Goal: Task Accomplishment & Management: Complete application form

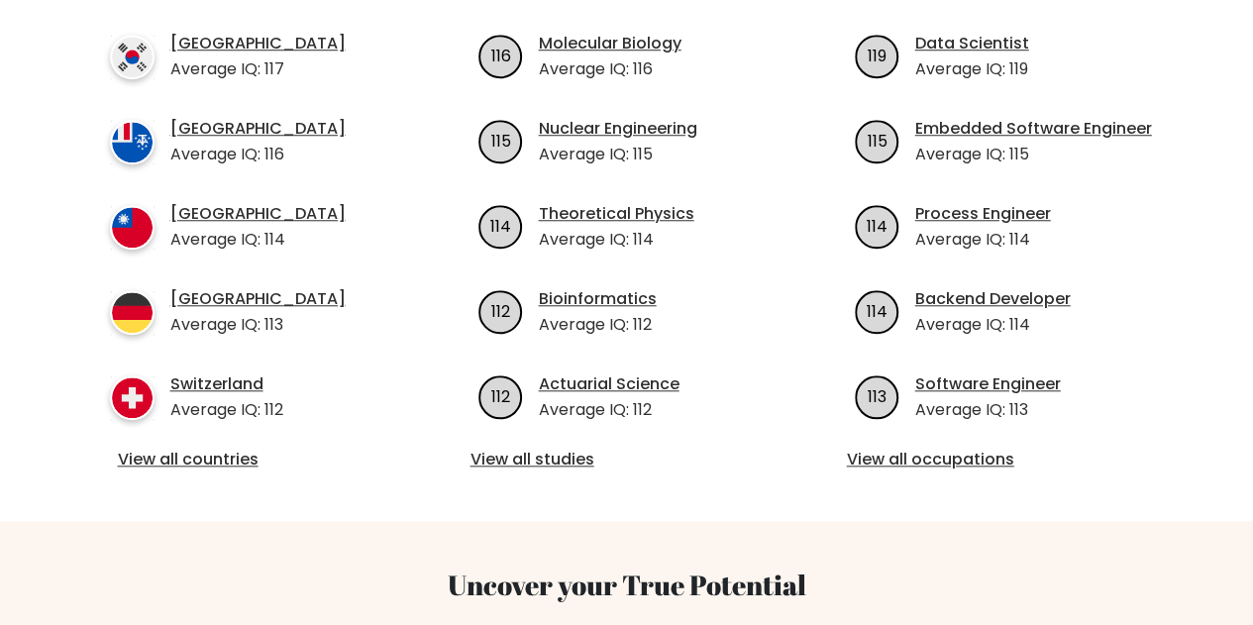
scroll to position [396, 0]
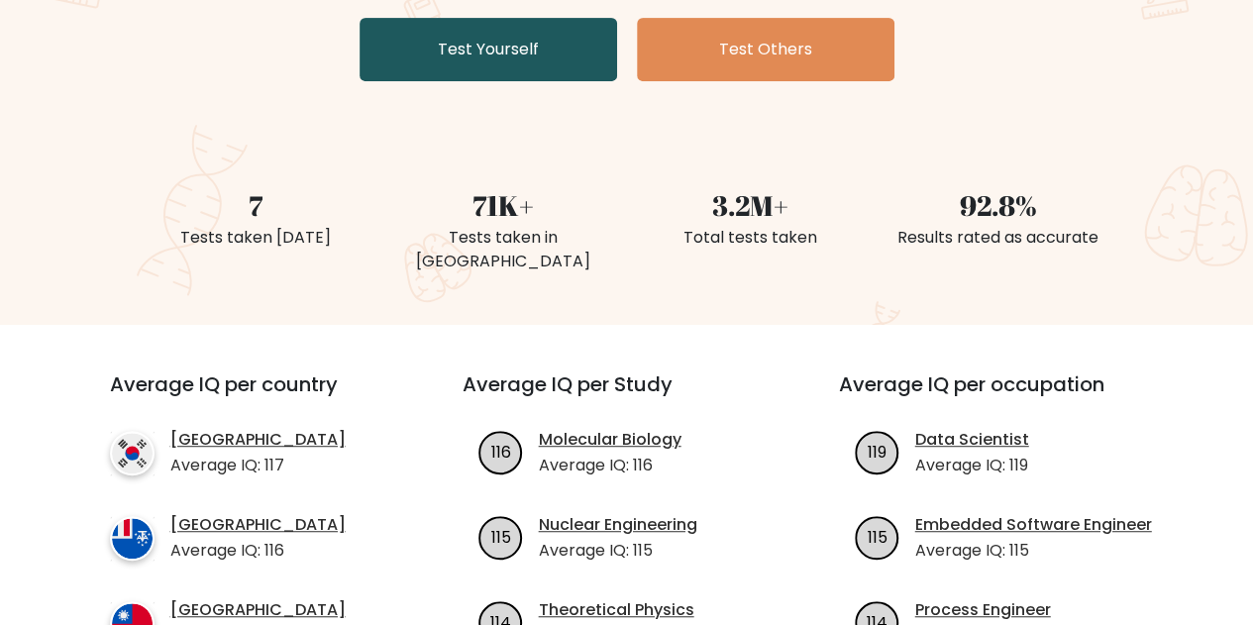
click at [493, 52] on link "Test Yourself" at bounding box center [489, 49] width 258 height 63
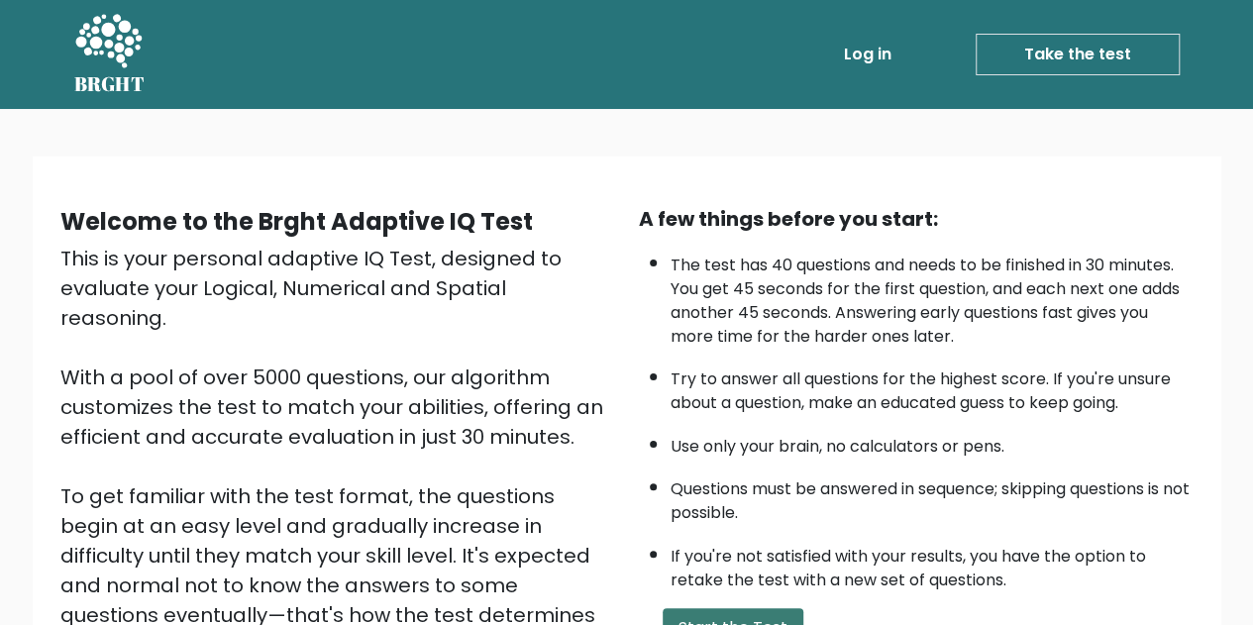
click at [709, 608] on button "Start the Test" at bounding box center [733, 628] width 141 height 40
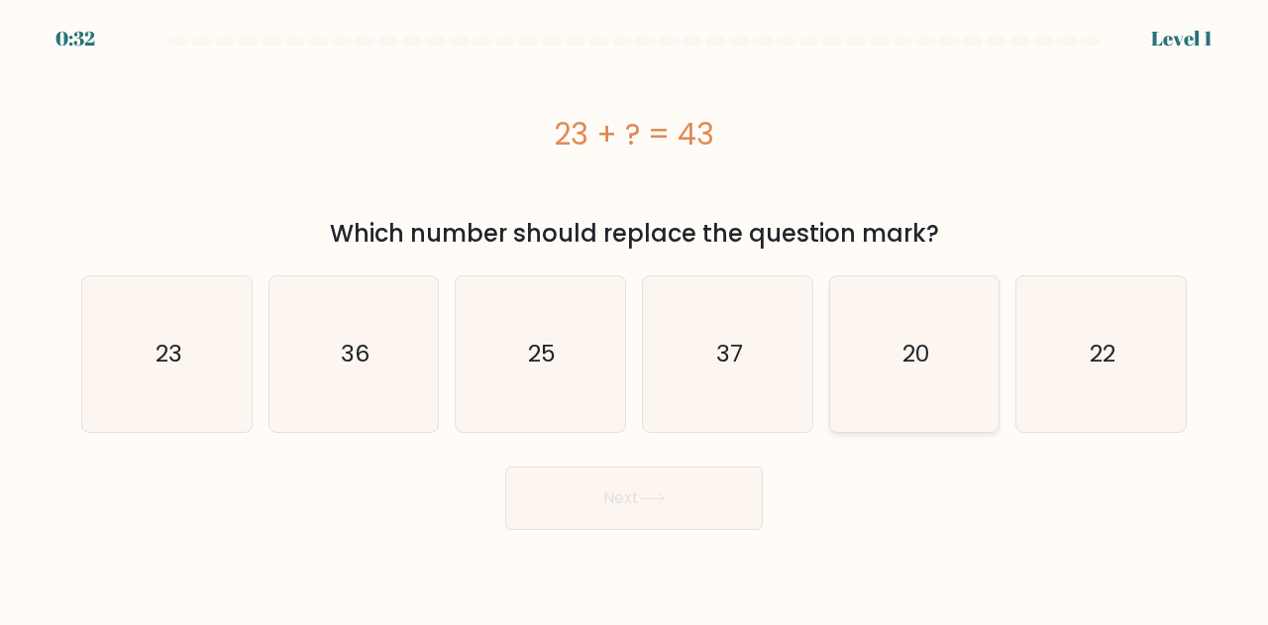
click at [893, 336] on icon "20" at bounding box center [915, 354] width 156 height 156
click at [635, 318] on input "e. 20" at bounding box center [634, 315] width 1 height 5
radio input "true"
click at [602, 495] on button "Next" at bounding box center [634, 498] width 258 height 63
click at [626, 503] on button "Next" at bounding box center [634, 498] width 258 height 63
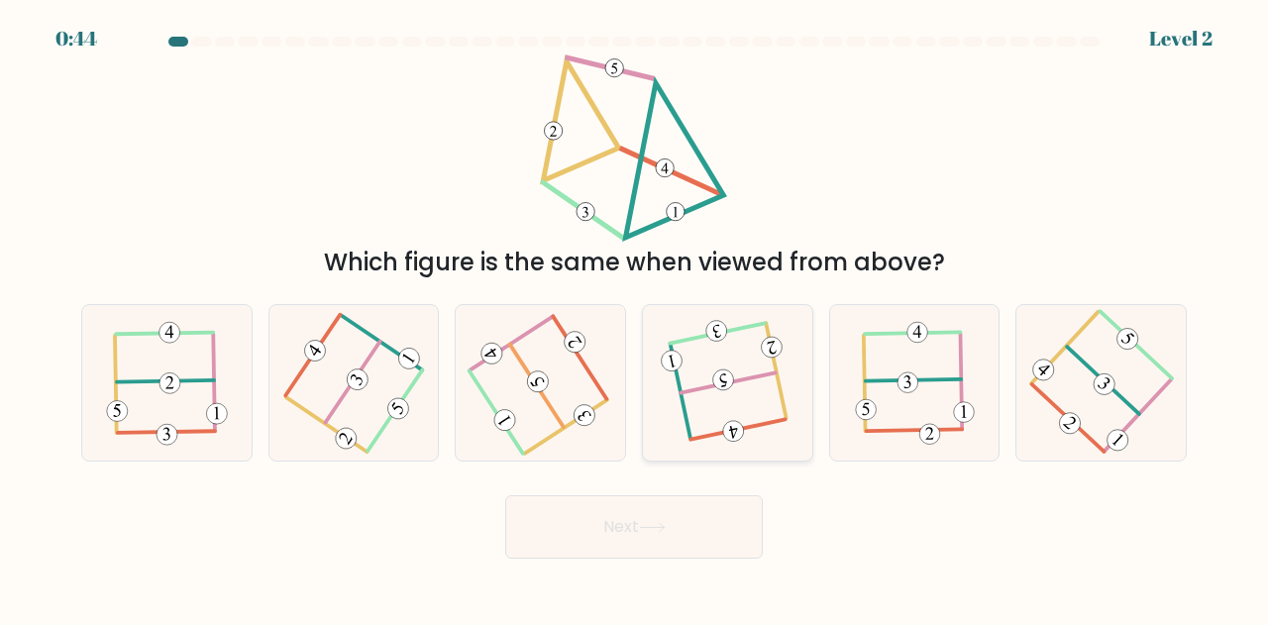
click at [734, 375] on icon at bounding box center [728, 383] width 122 height 124
click at [635, 318] on input "d." at bounding box center [634, 315] width 1 height 5
radio input "true"
click at [618, 516] on button "Next" at bounding box center [634, 526] width 258 height 63
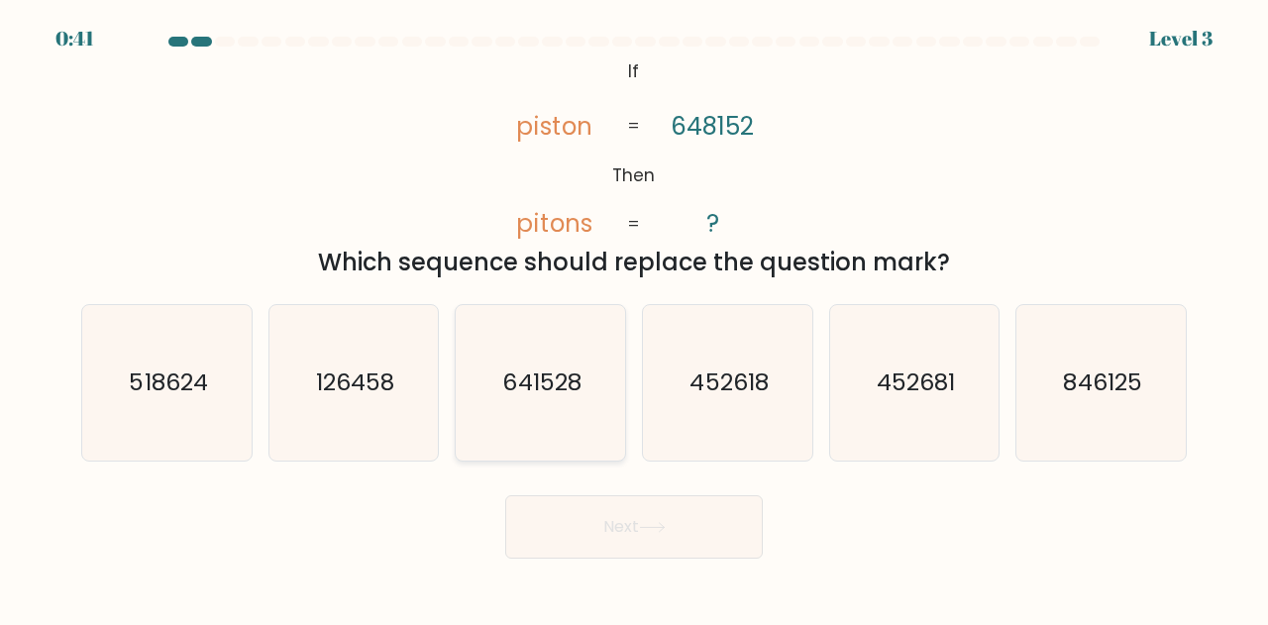
click at [560, 384] on text "641528" at bounding box center [542, 382] width 78 height 33
click at [634, 318] on input "c. 641528" at bounding box center [634, 315] width 1 height 5
radio input "true"
click at [615, 528] on button "Next" at bounding box center [634, 526] width 258 height 63
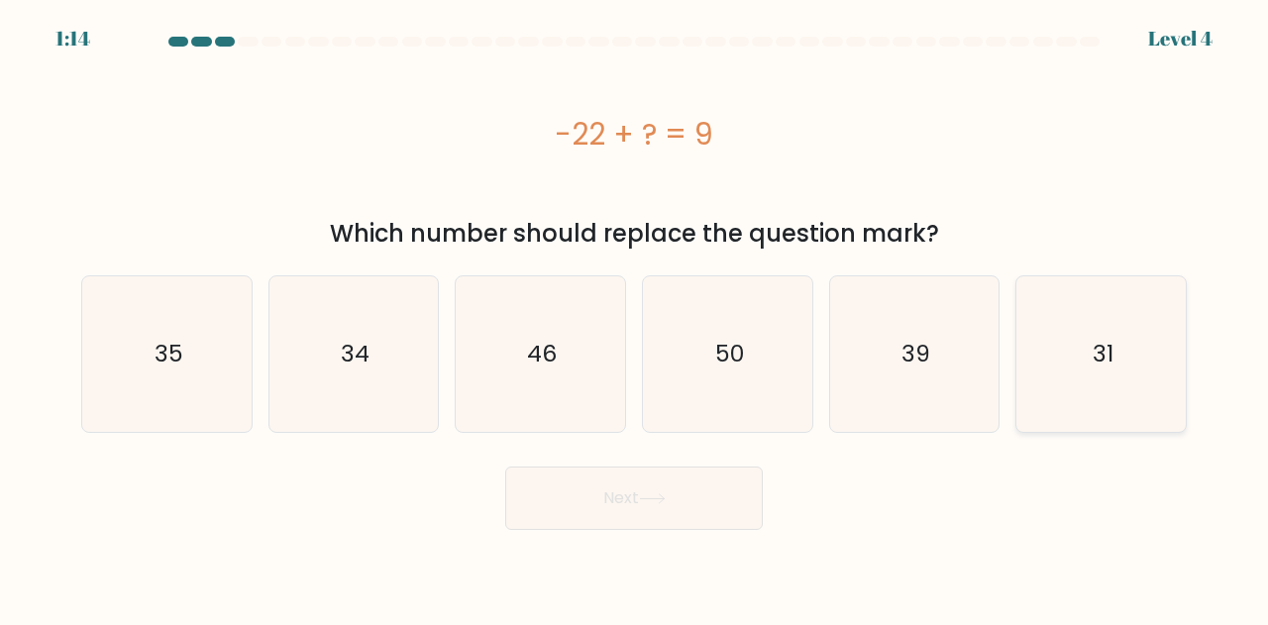
click at [1114, 347] on icon "31" at bounding box center [1101, 354] width 156 height 156
click at [635, 318] on input "f. 31" at bounding box center [634, 315] width 1 height 5
radio input "true"
click at [629, 500] on button "Next" at bounding box center [634, 498] width 258 height 63
click at [612, 494] on button "Next" at bounding box center [634, 498] width 258 height 63
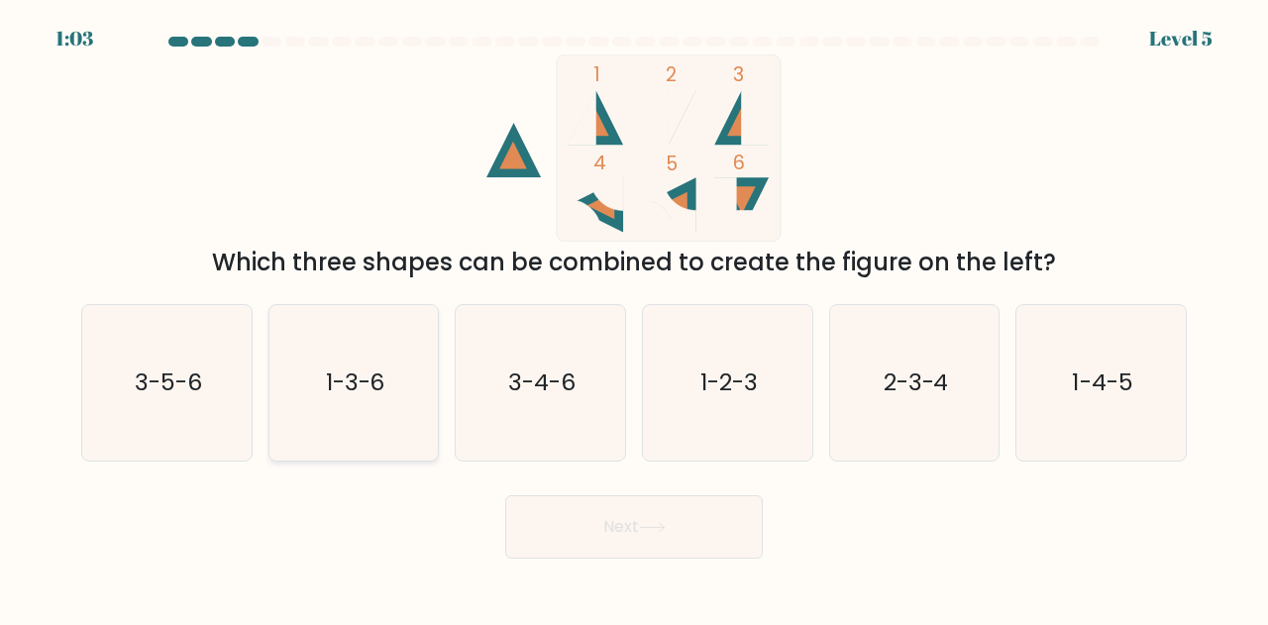
click at [365, 385] on text "1-3-6" at bounding box center [355, 382] width 59 height 33
click at [634, 318] on input "b. 1-3-6" at bounding box center [634, 315] width 1 height 5
radio input "true"
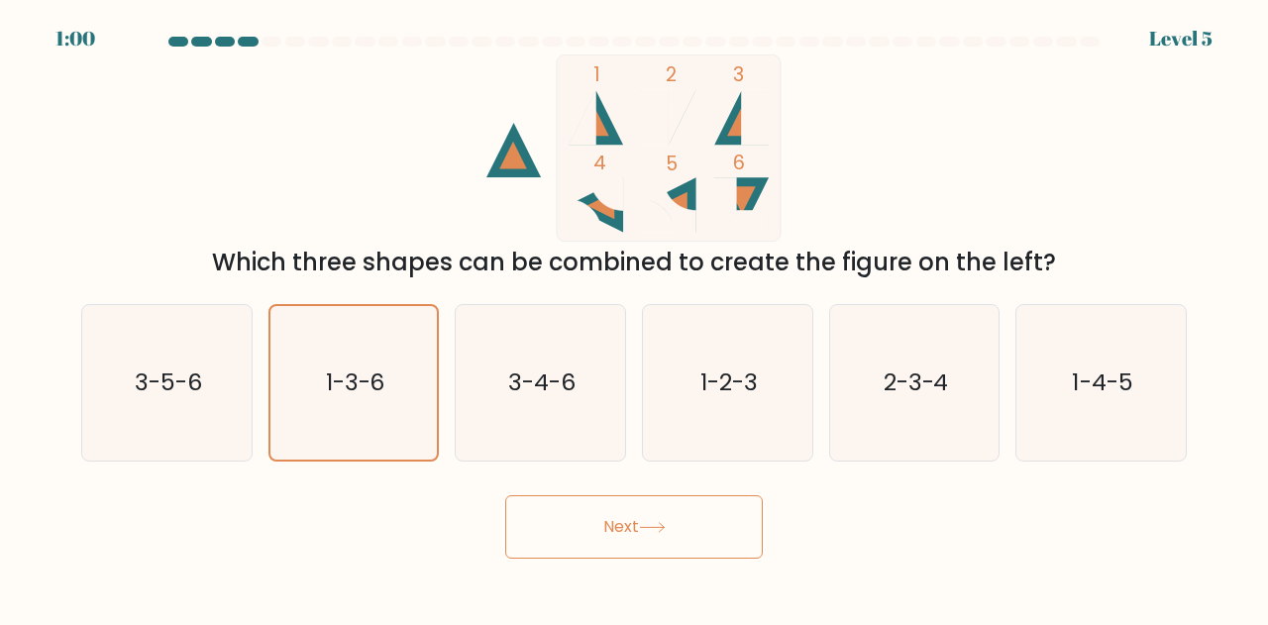
click at [613, 529] on button "Next" at bounding box center [634, 526] width 258 height 63
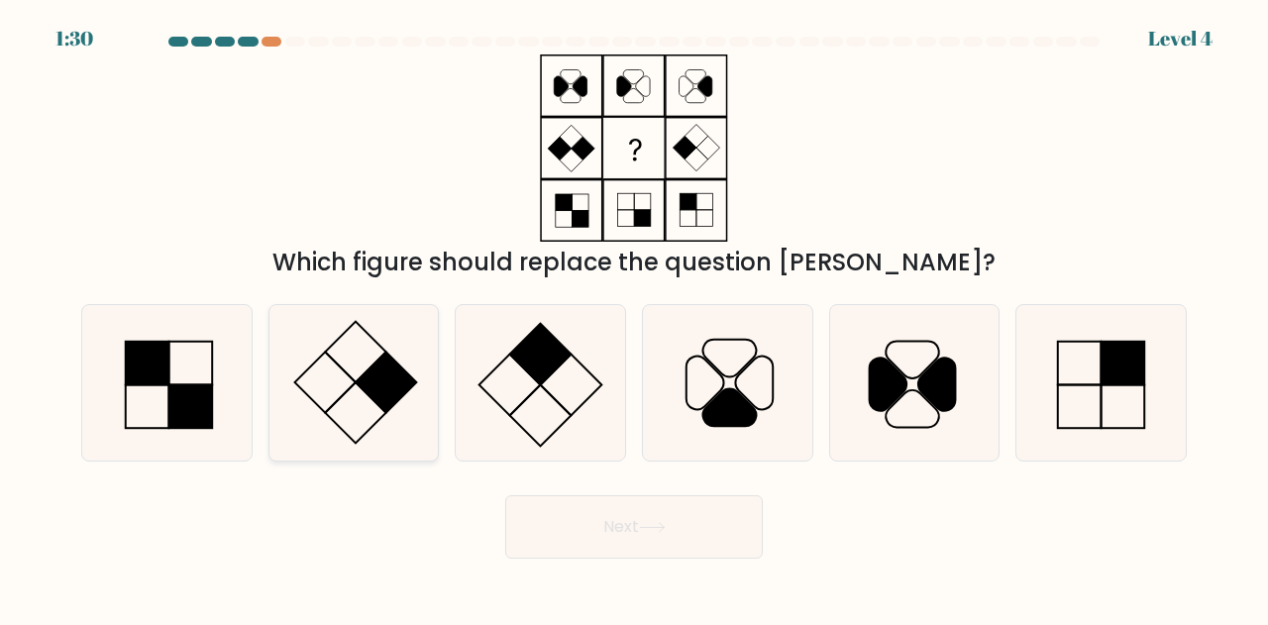
click at [377, 369] on rect at bounding box center [386, 383] width 61 height 61
click at [634, 318] on input "b." at bounding box center [634, 315] width 1 height 5
radio input "true"
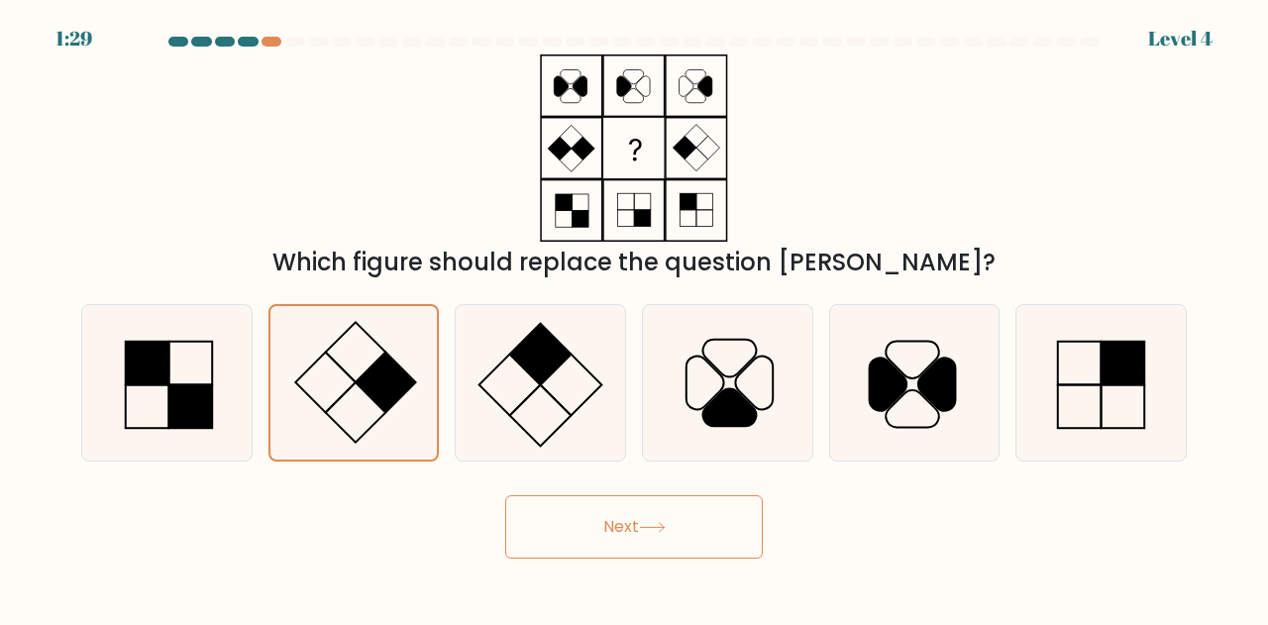
click at [640, 526] on button "Next" at bounding box center [634, 526] width 258 height 63
click at [608, 526] on button "Next" at bounding box center [634, 526] width 258 height 63
click at [616, 530] on button "Next" at bounding box center [634, 526] width 258 height 63
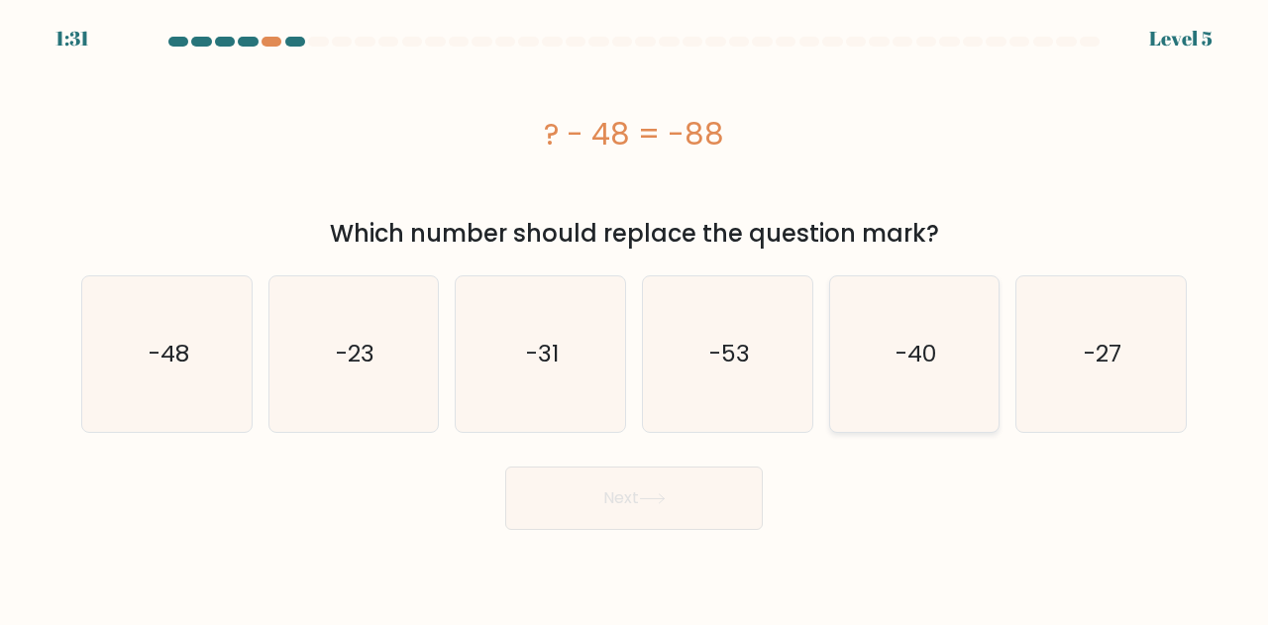
click at [878, 347] on icon "-40" at bounding box center [915, 354] width 156 height 156
click at [635, 318] on input "e. -40" at bounding box center [634, 315] width 1 height 5
radio input "true"
click at [605, 494] on button "Next" at bounding box center [634, 498] width 258 height 63
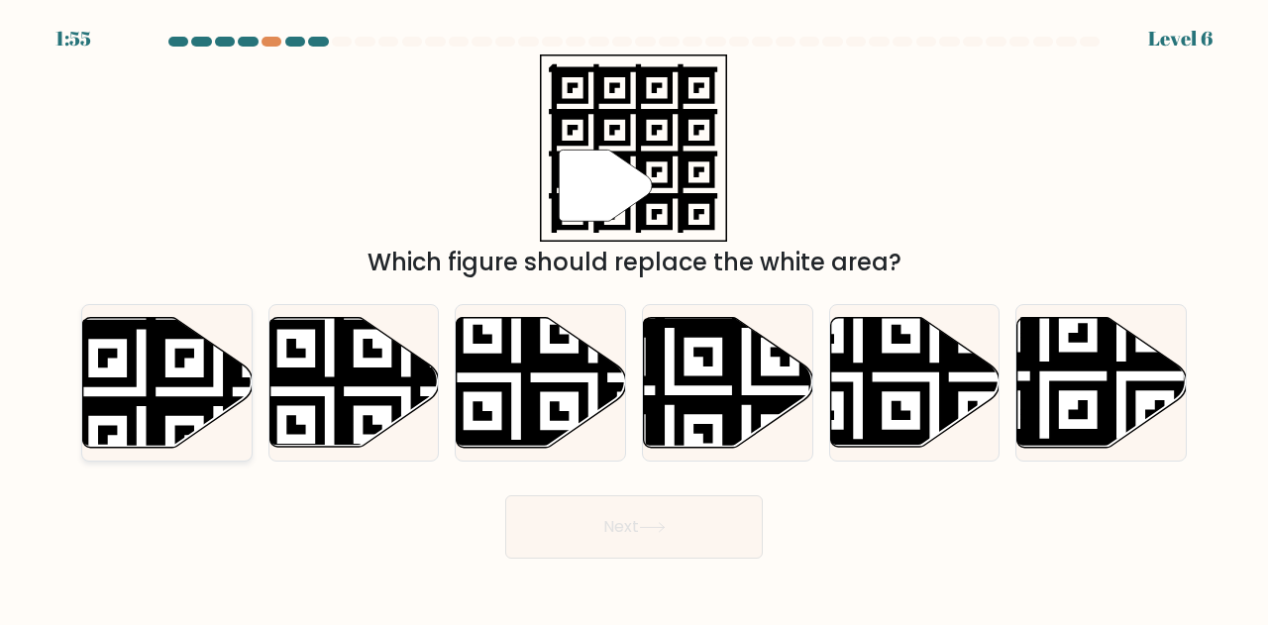
click at [188, 397] on icon at bounding box center [217, 314] width 307 height 307
click at [634, 318] on input "a." at bounding box center [634, 315] width 1 height 5
radio input "true"
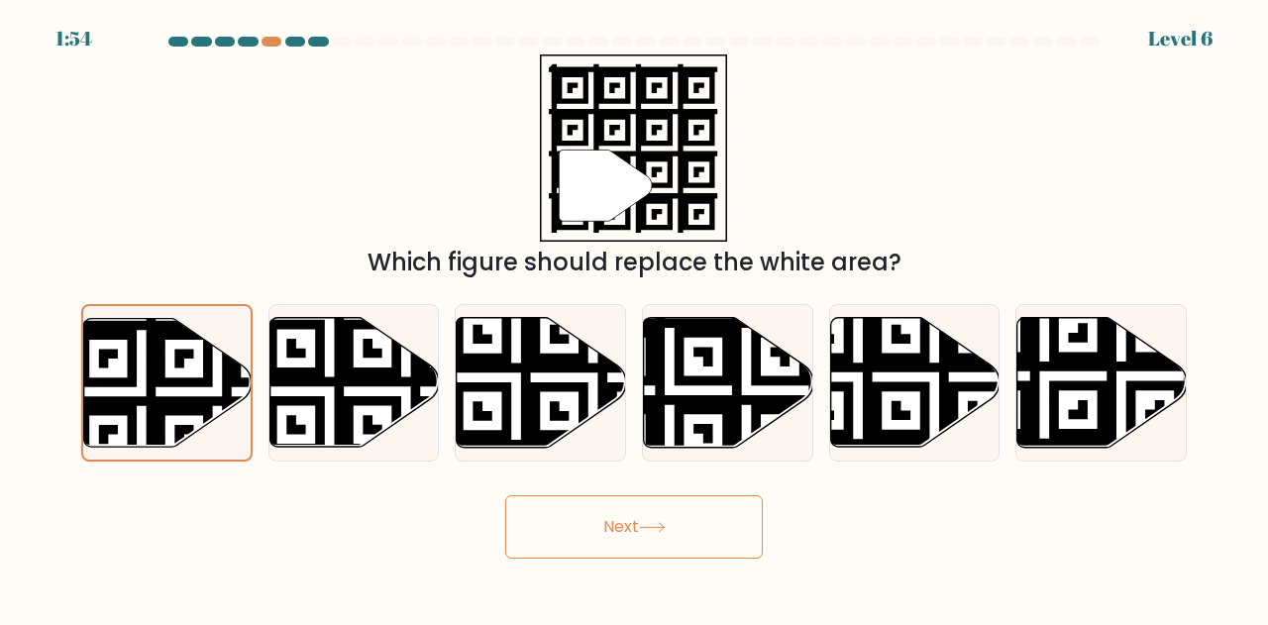
click at [630, 529] on button "Next" at bounding box center [634, 526] width 258 height 63
click at [634, 522] on button "Next" at bounding box center [634, 526] width 258 height 63
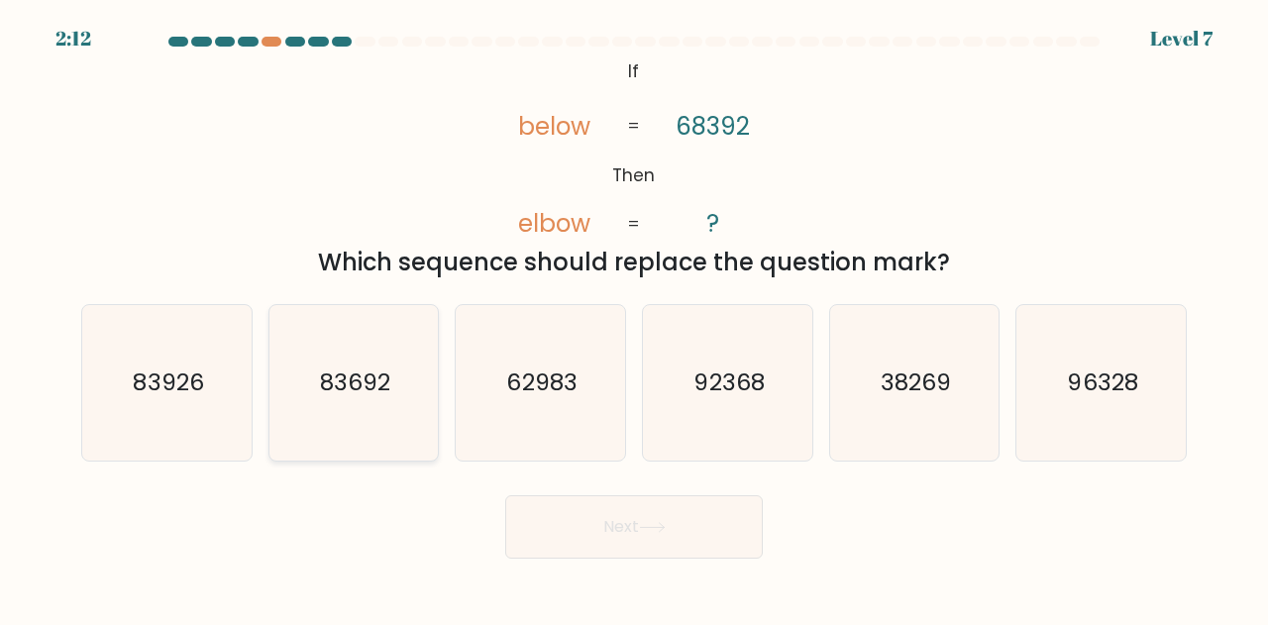
click at [365, 375] on text "83692" at bounding box center [355, 382] width 70 height 33
click at [634, 318] on input "b. 83692" at bounding box center [634, 315] width 1 height 5
radio input "true"
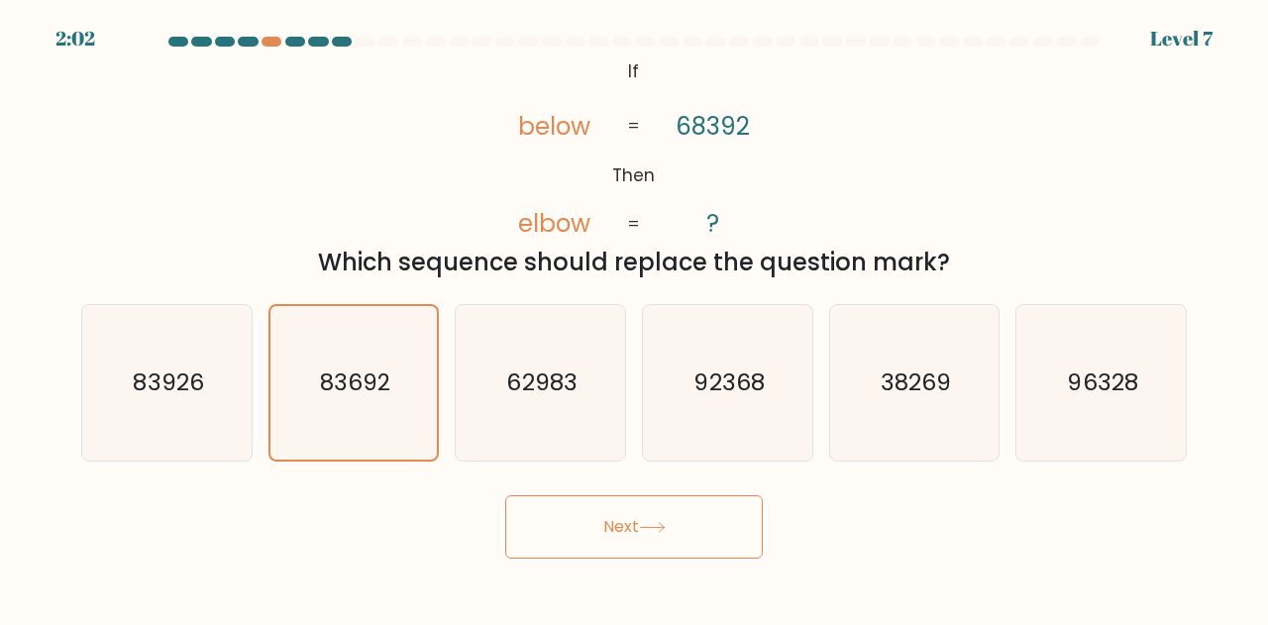
click at [653, 531] on icon at bounding box center [652, 527] width 27 height 11
click at [585, 530] on button "Next" at bounding box center [634, 526] width 258 height 63
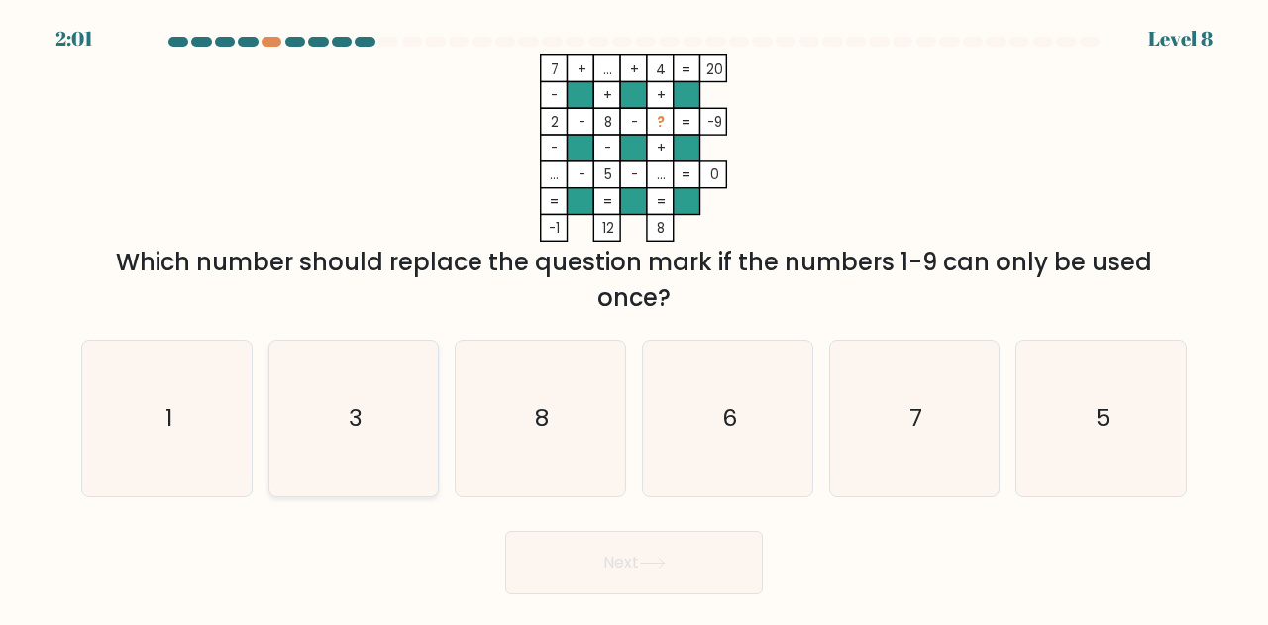
click at [333, 401] on icon "3" at bounding box center [354, 419] width 156 height 156
click at [634, 318] on input "b. 3" at bounding box center [634, 315] width 1 height 5
radio input "true"
click at [630, 562] on button "Next" at bounding box center [634, 562] width 258 height 63
click at [625, 573] on button "Next" at bounding box center [634, 562] width 258 height 63
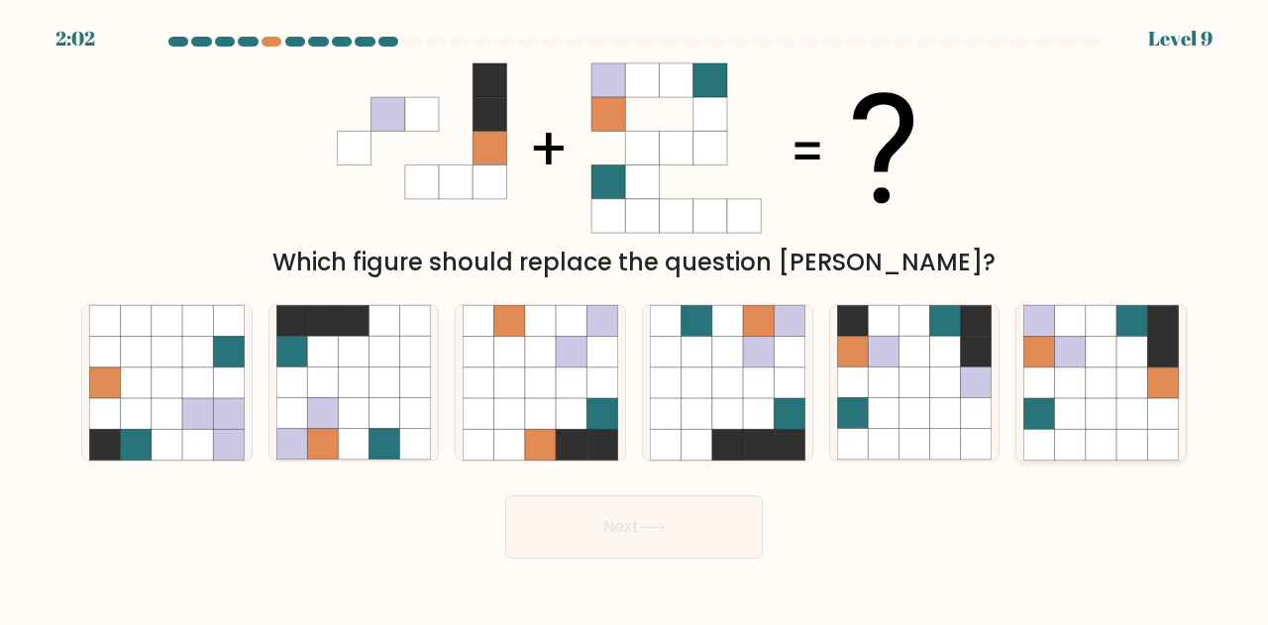
click at [1121, 418] on icon at bounding box center [1131, 413] width 31 height 31
click at [635, 318] on input "f." at bounding box center [634, 315] width 1 height 5
radio input "true"
click at [642, 531] on button "Next" at bounding box center [634, 526] width 258 height 63
click at [640, 531] on button "Next" at bounding box center [634, 526] width 258 height 63
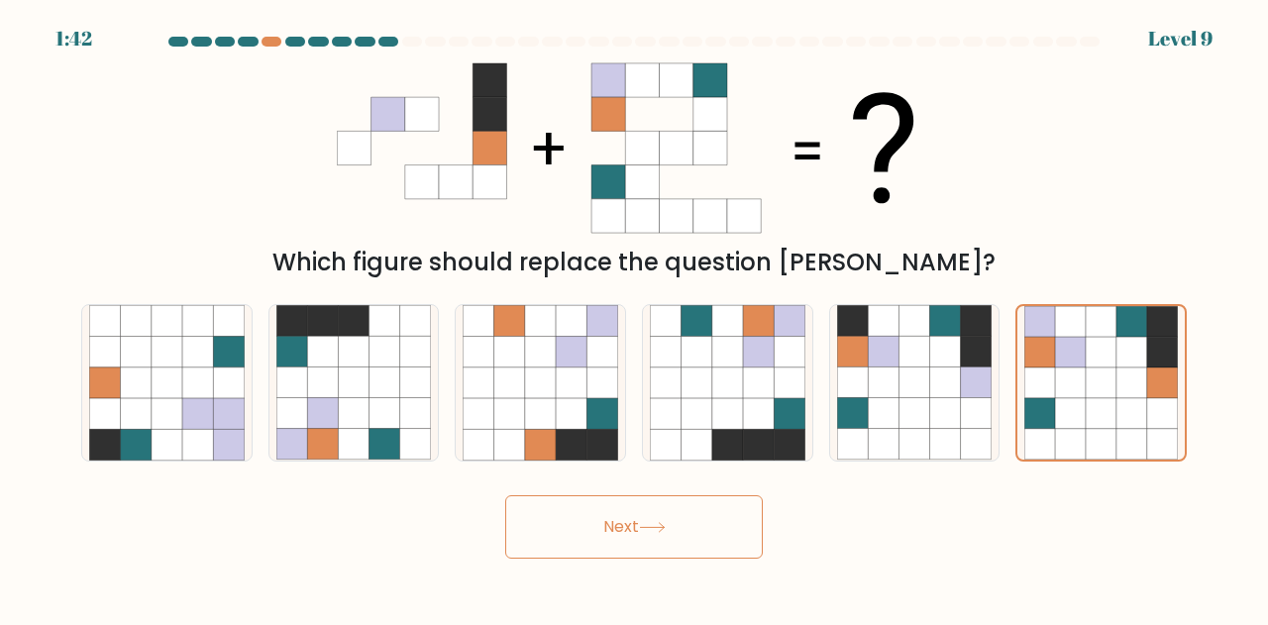
click at [640, 526] on button "Next" at bounding box center [634, 526] width 258 height 63
click at [622, 528] on button "Next" at bounding box center [634, 526] width 258 height 63
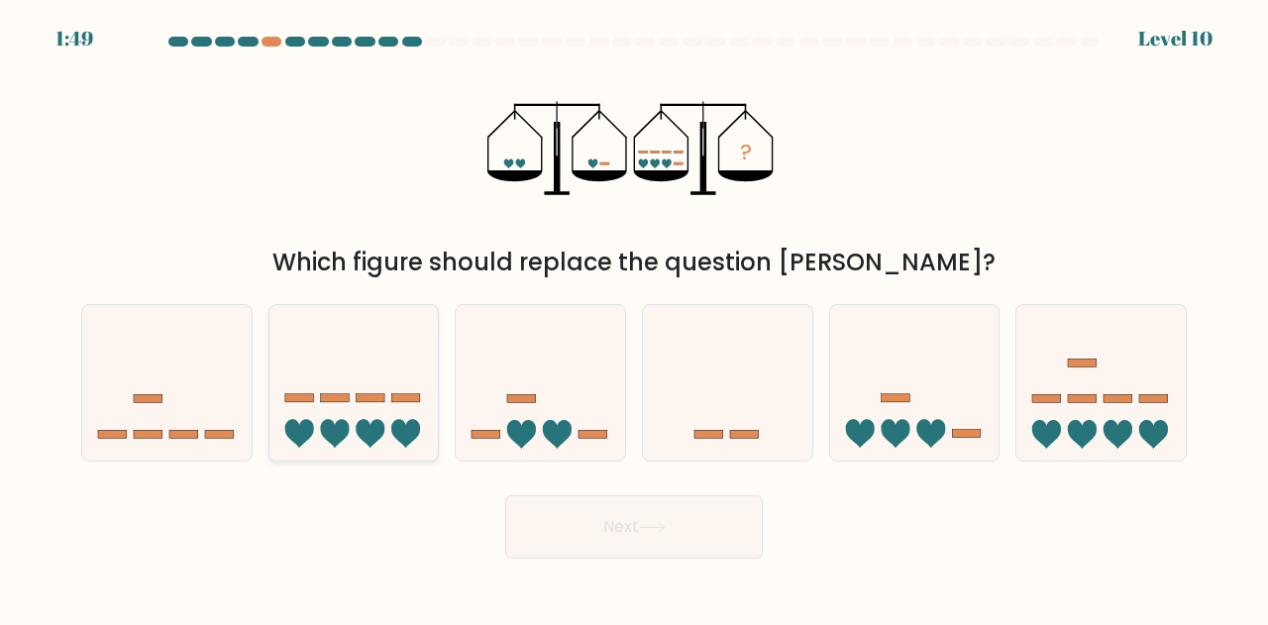
click at [373, 373] on icon at bounding box center [353, 383] width 169 height 140
click at [634, 318] on input "b." at bounding box center [634, 315] width 1 height 5
radio input "true"
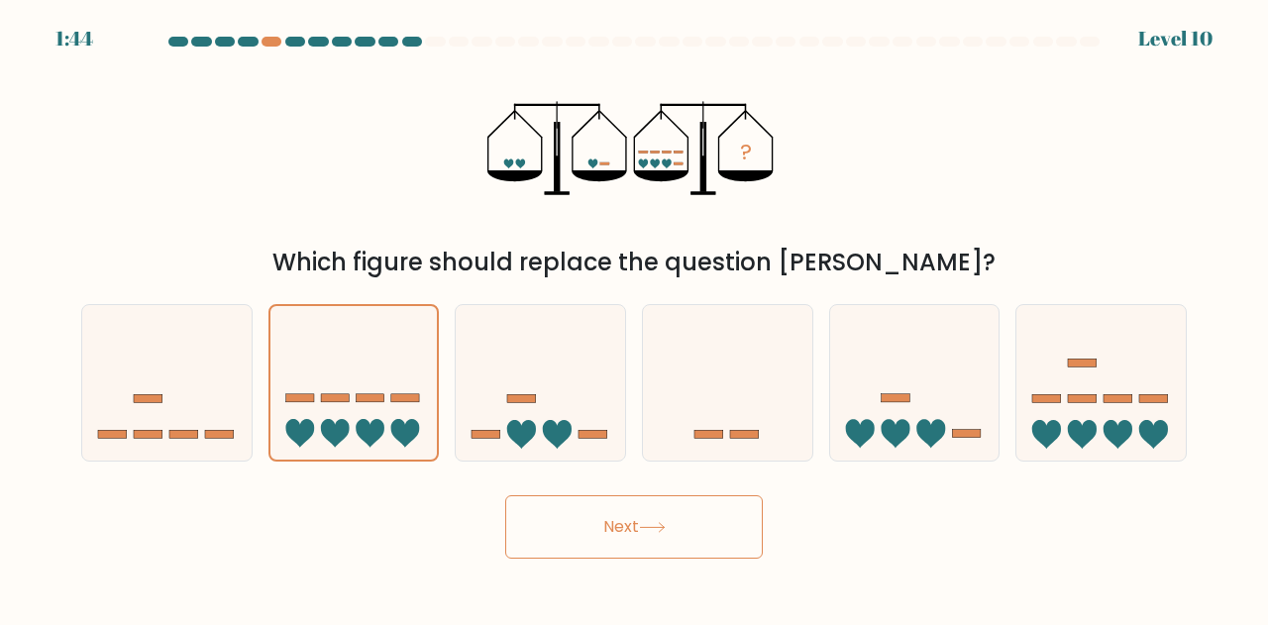
click at [619, 525] on button "Next" at bounding box center [634, 526] width 258 height 63
click at [624, 528] on button "Next" at bounding box center [634, 526] width 258 height 63
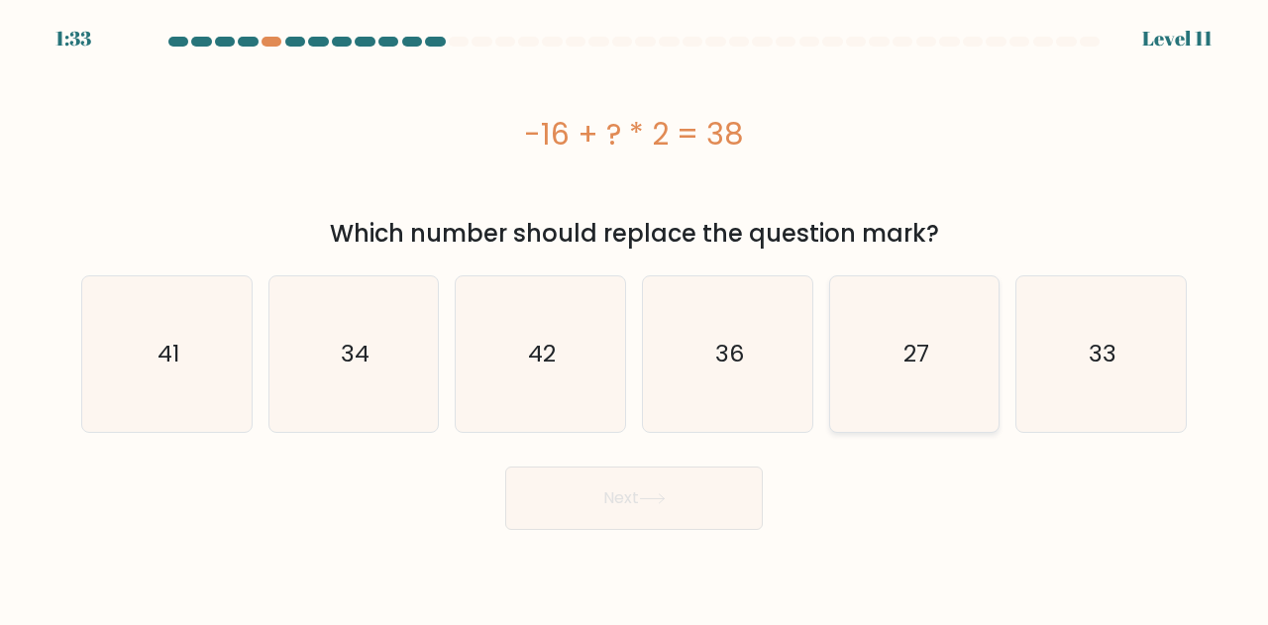
click at [929, 326] on icon "27" at bounding box center [915, 354] width 156 height 156
click at [635, 318] on input "e. 27" at bounding box center [634, 315] width 1 height 5
radio input "true"
click at [616, 486] on button "Next" at bounding box center [634, 498] width 258 height 63
click at [624, 495] on button "Next" at bounding box center [634, 498] width 258 height 63
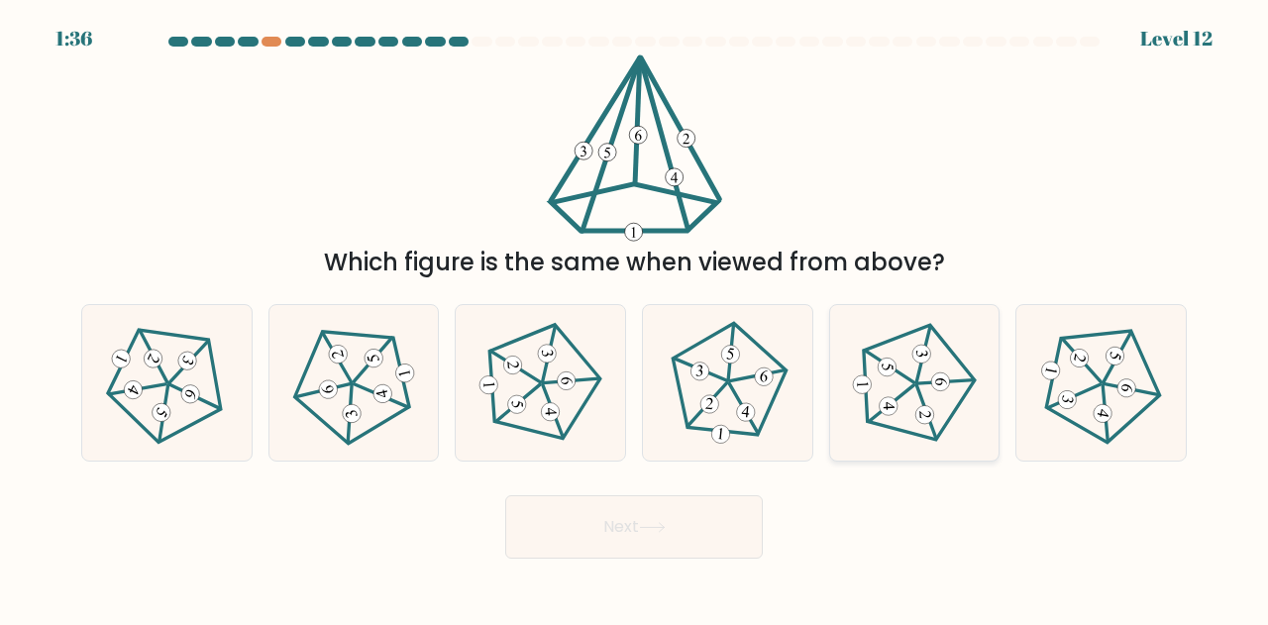
click at [930, 392] on icon at bounding box center [914, 383] width 124 height 124
click at [635, 318] on input "e." at bounding box center [634, 315] width 1 height 5
radio input "true"
click at [634, 529] on button "Next" at bounding box center [634, 526] width 258 height 63
click at [638, 525] on button "Next" at bounding box center [634, 526] width 258 height 63
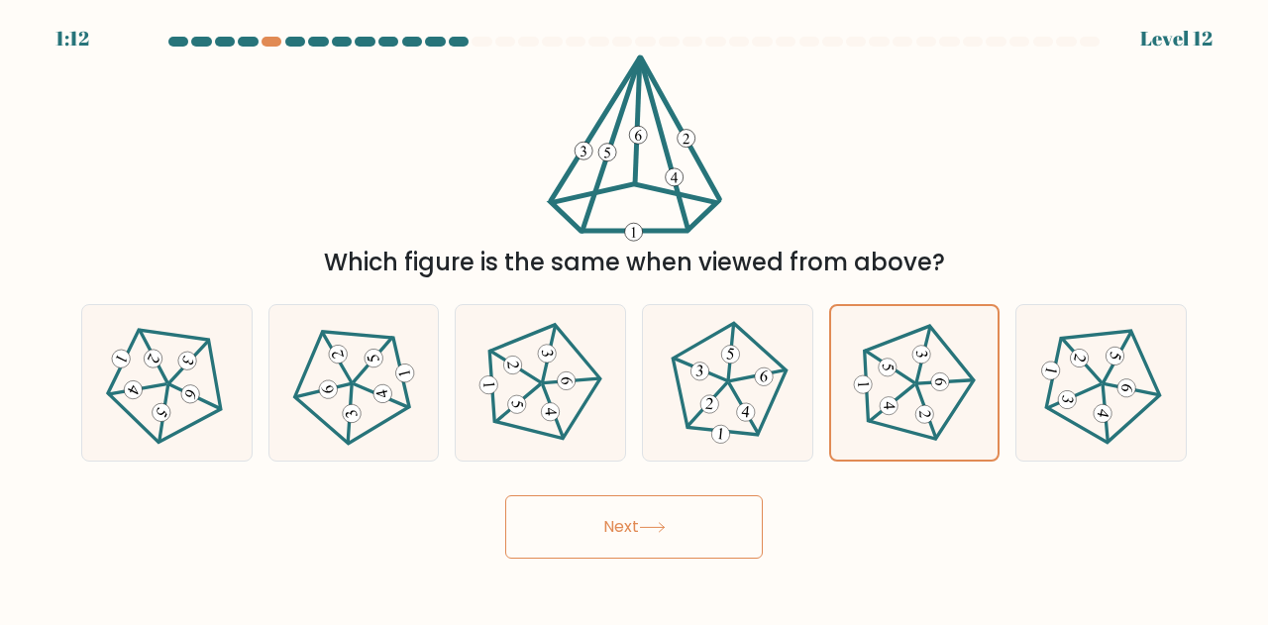
click at [638, 525] on button "Next" at bounding box center [634, 526] width 258 height 63
click at [606, 530] on button "Next" at bounding box center [634, 526] width 258 height 63
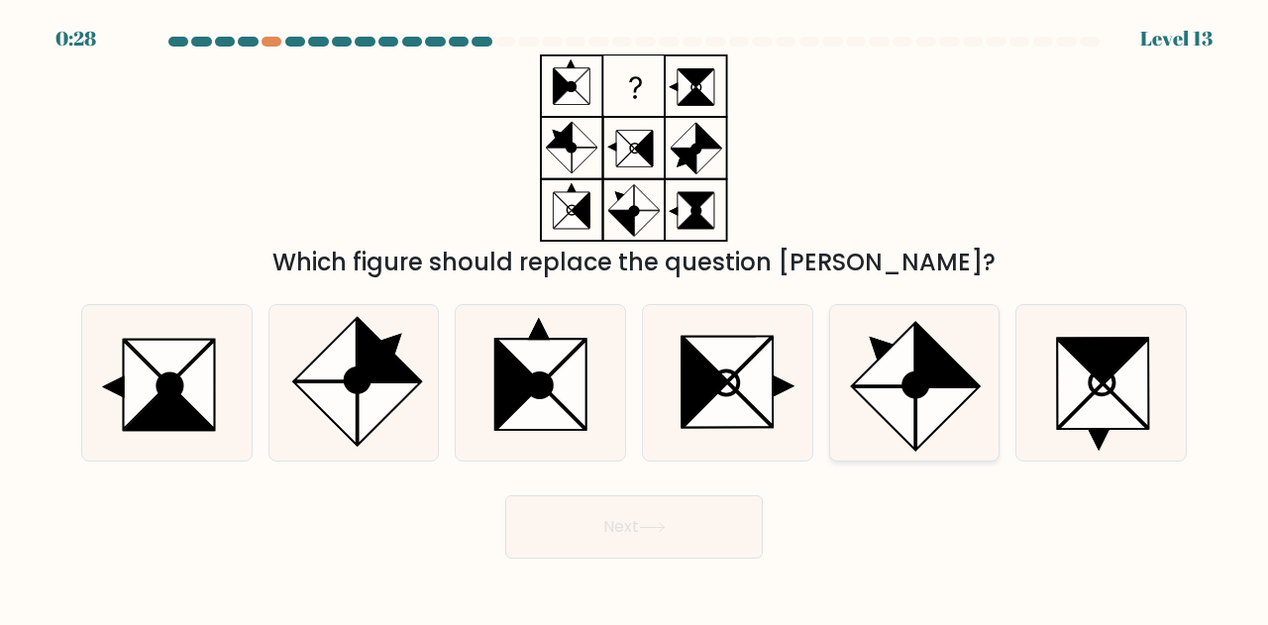
click at [930, 373] on icon at bounding box center [947, 355] width 62 height 62
click at [635, 318] on input "e." at bounding box center [634, 315] width 1 height 5
radio input "true"
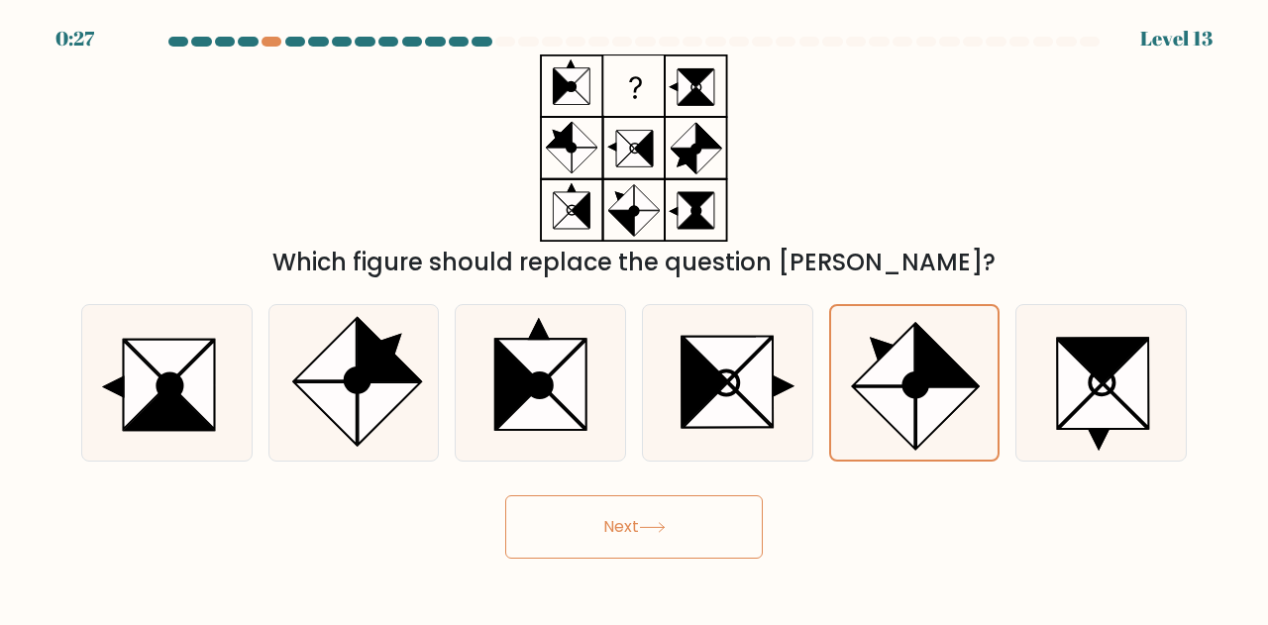
click at [610, 526] on button "Next" at bounding box center [634, 526] width 258 height 63
click at [608, 524] on button "Next" at bounding box center [634, 526] width 258 height 63
drag, startPoint x: 602, startPoint y: 520, endPoint x: 614, endPoint y: 510, distance: 15.5
click at [614, 510] on div "Next" at bounding box center [633, 521] width 1129 height 73
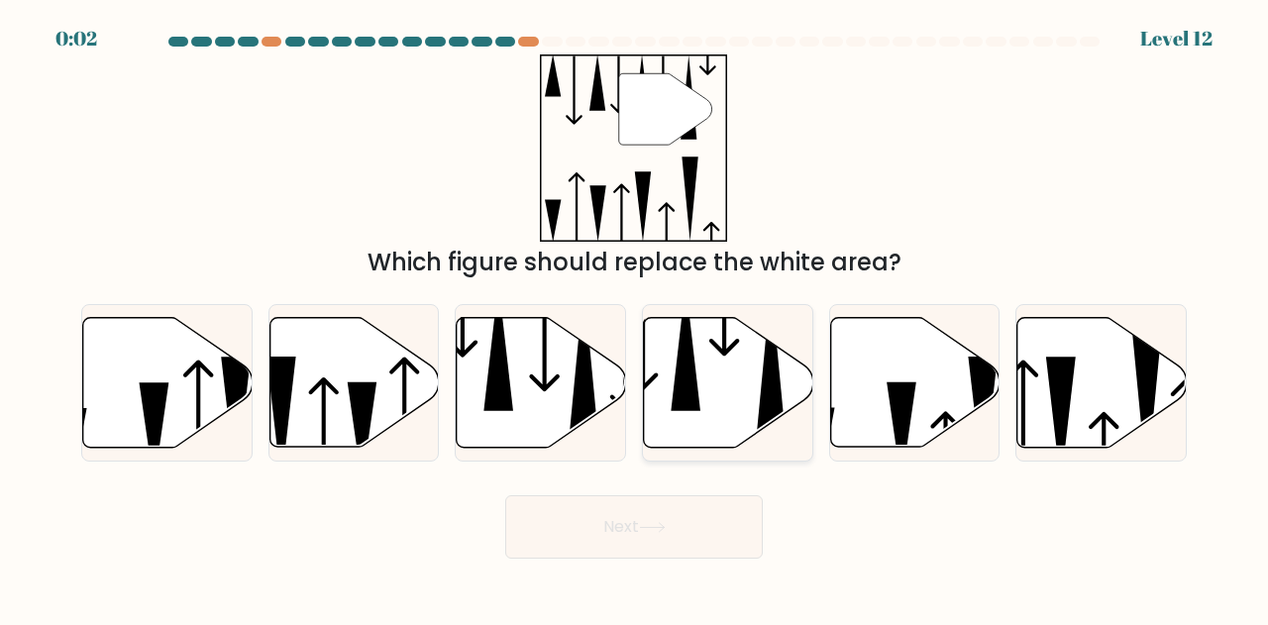
click at [707, 379] on icon at bounding box center [728, 383] width 169 height 130
click at [635, 318] on input "d." at bounding box center [634, 315] width 1 height 5
radio input "true"
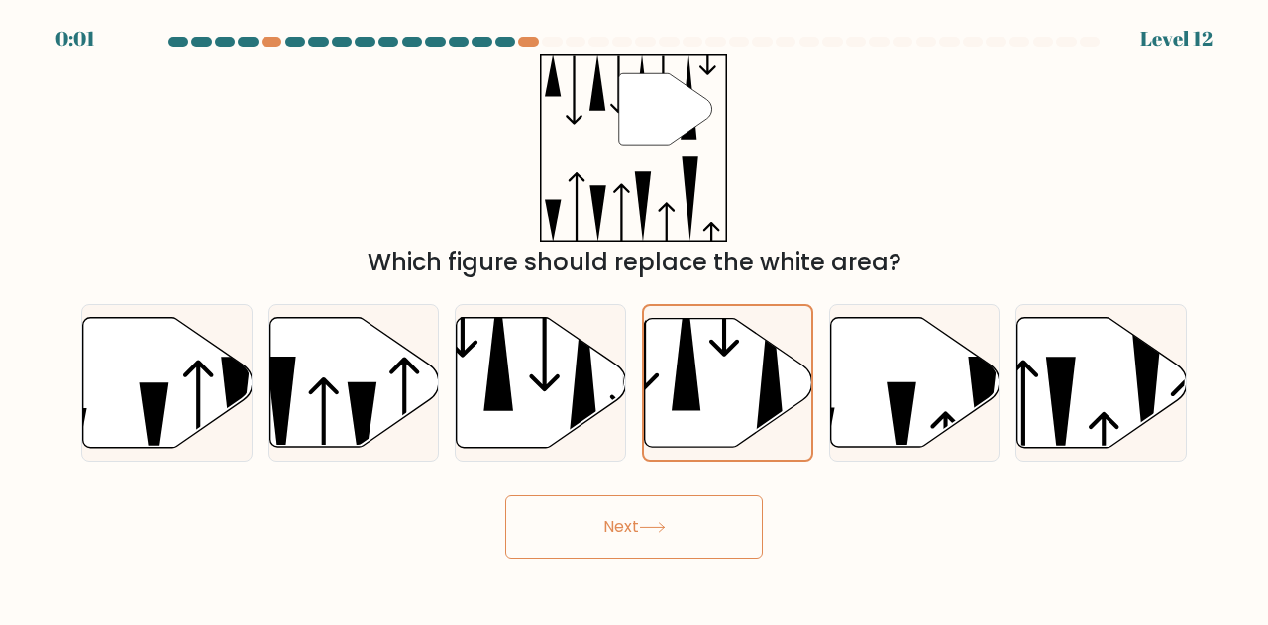
click at [620, 520] on button "Next" at bounding box center [634, 526] width 258 height 63
